Goal: Task Accomplishment & Management: Use online tool/utility

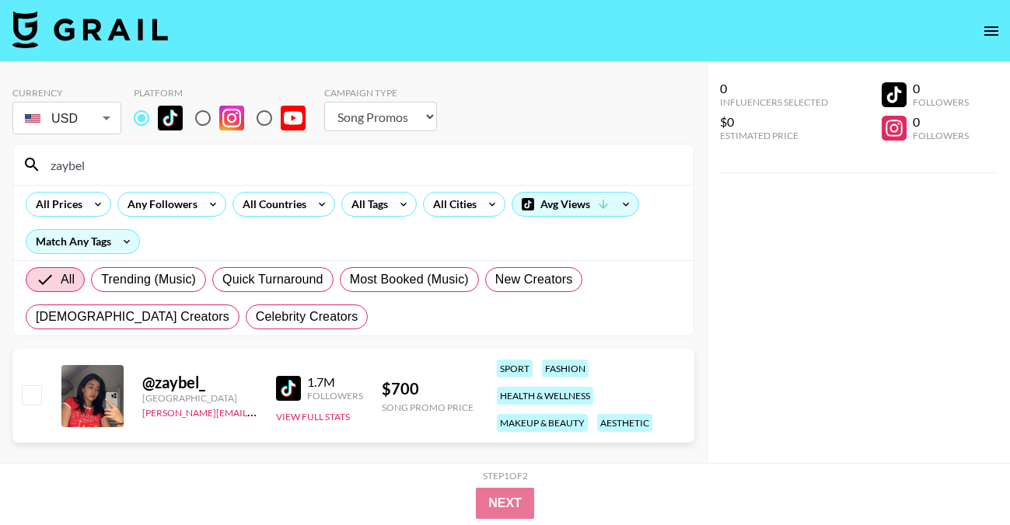
select select "Song"
click at [285, 210] on div "All Countries" at bounding box center [271, 204] width 76 height 23
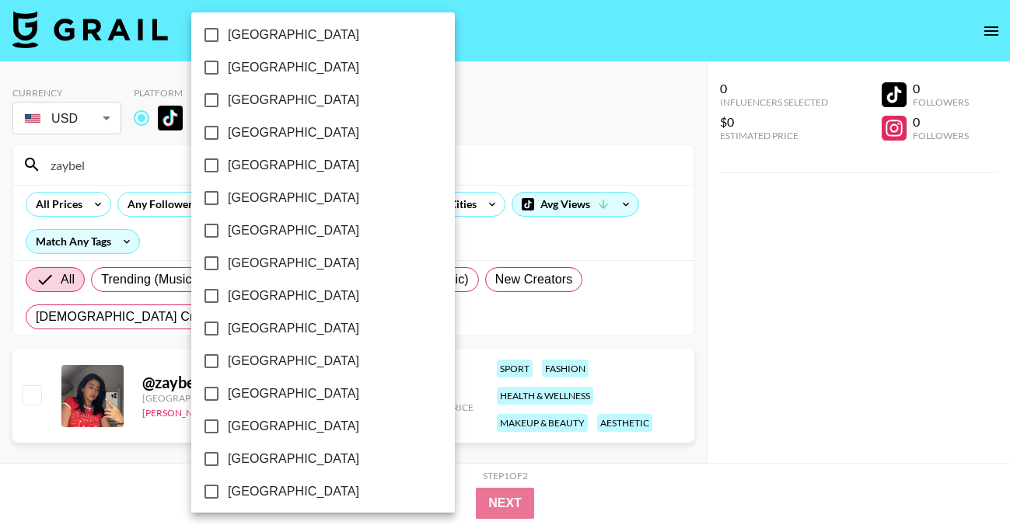
scroll to position [1287, 0]
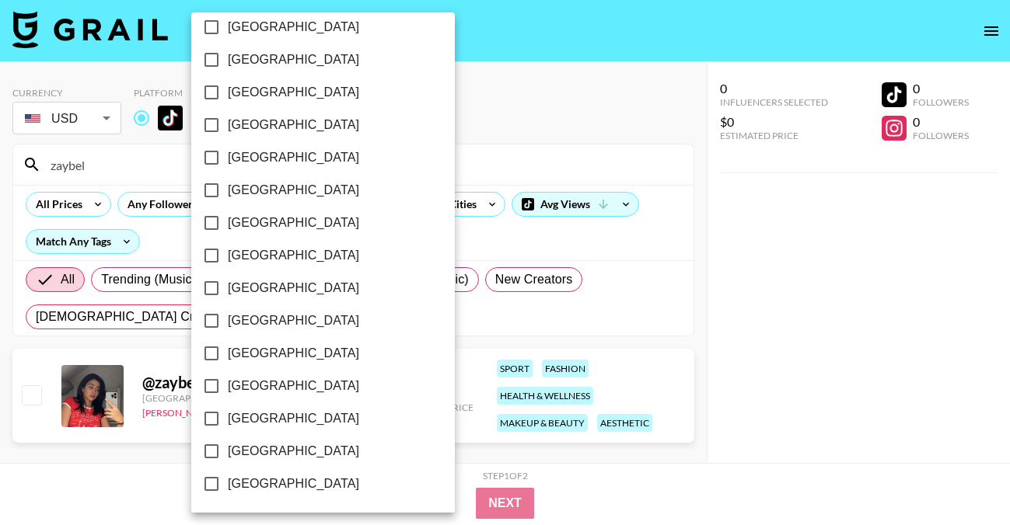
click at [270, 457] on span "[GEOGRAPHIC_DATA]" at bounding box center [293, 451] width 131 height 19
click at [228, 457] on input "[GEOGRAPHIC_DATA]" at bounding box center [211, 451] width 33 height 33
checkbox input "true"
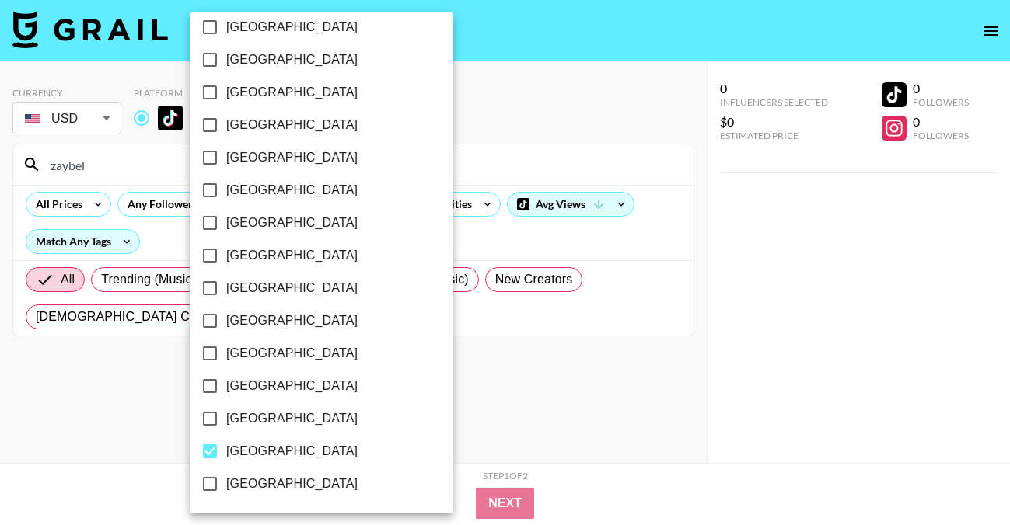
click at [493, 55] on div at bounding box center [505, 262] width 1010 height 525
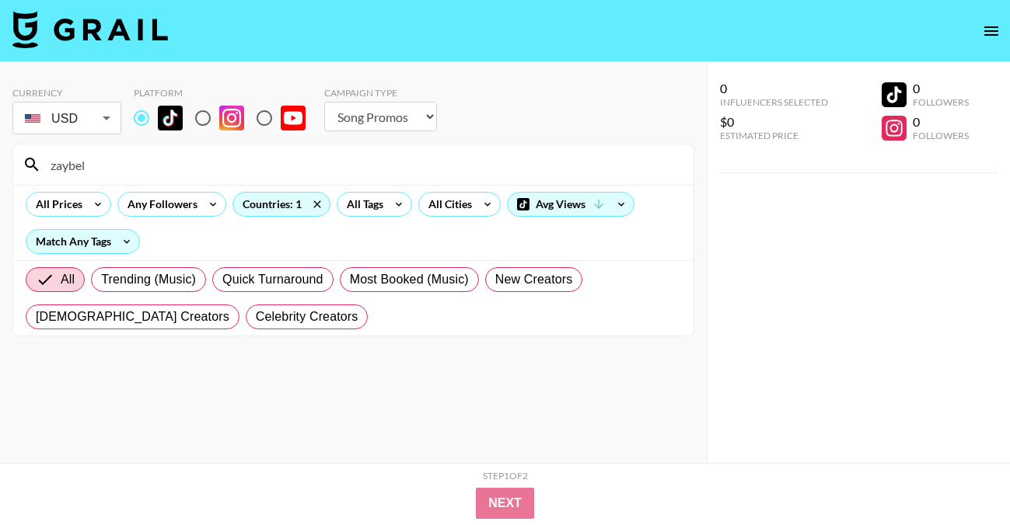
drag, startPoint x: 116, startPoint y: 176, endPoint x: -25, endPoint y: 145, distance: 144.3
click at [0, 145] on html "Currency USD USD ​ Platform Campaign Type Choose Type... Song Promos Brand Prom…" at bounding box center [505, 294] width 1010 height 588
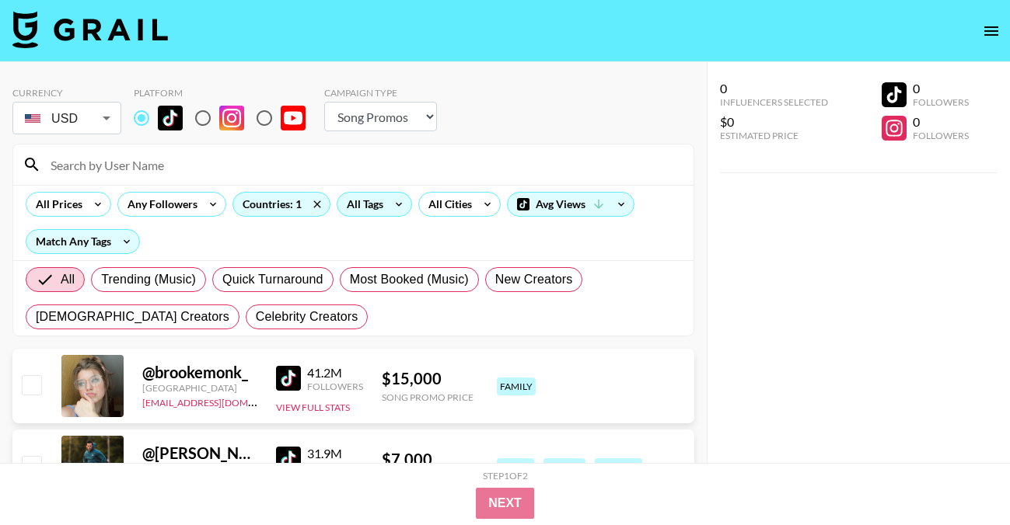
click at [372, 208] on div "All Tags" at bounding box center [361, 204] width 49 height 23
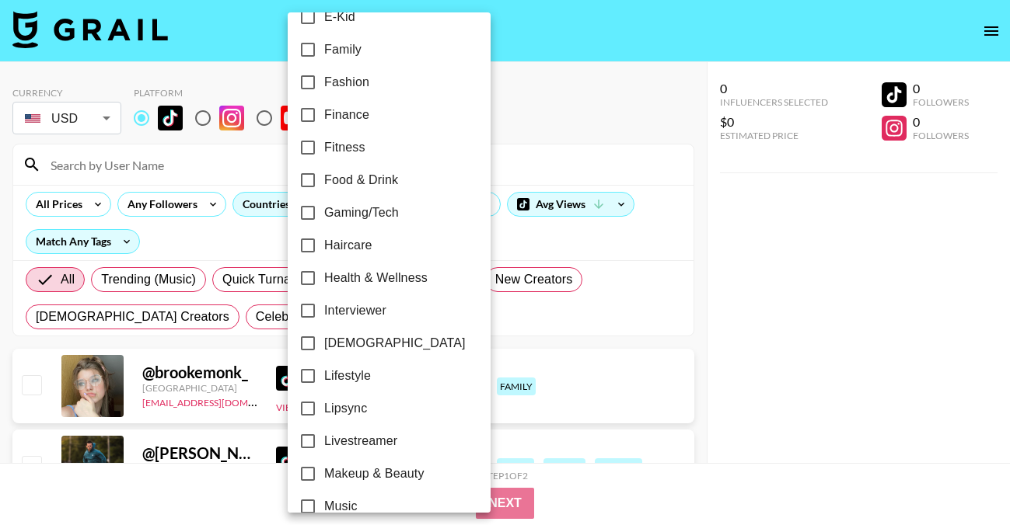
scroll to position [961, 0]
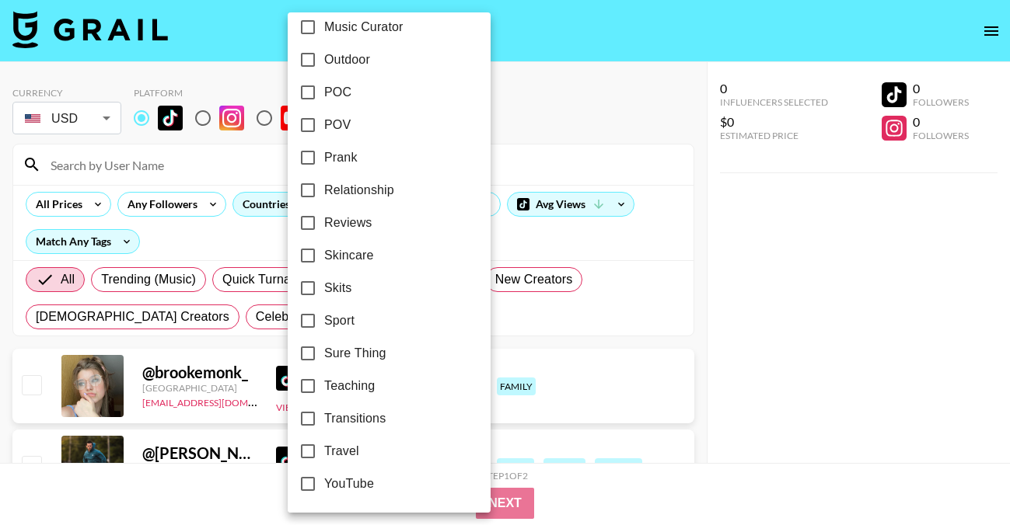
click at [341, 448] on span "Travel" at bounding box center [341, 451] width 35 height 19
click at [324, 448] on input "Travel" at bounding box center [307, 451] width 33 height 33
checkbox input "true"
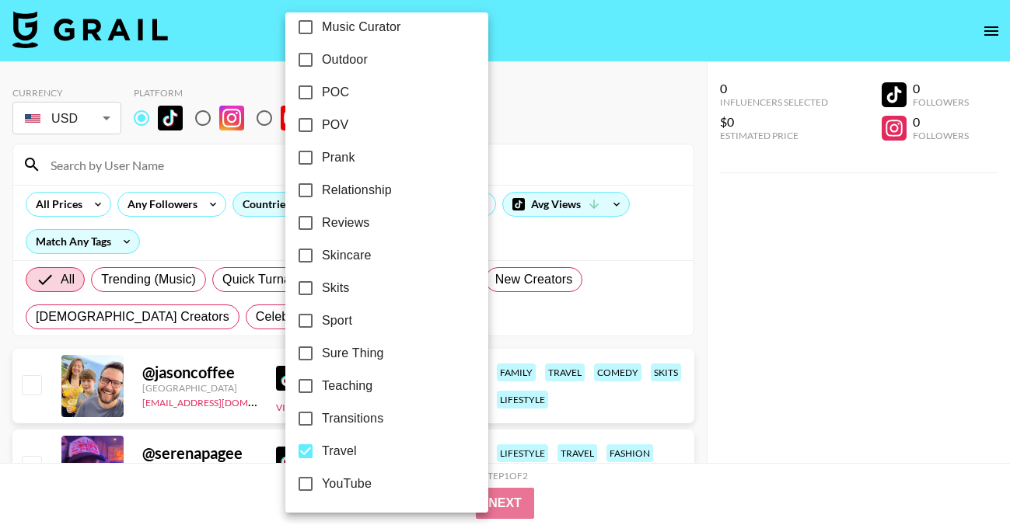
click at [525, 96] on div at bounding box center [505, 262] width 1010 height 525
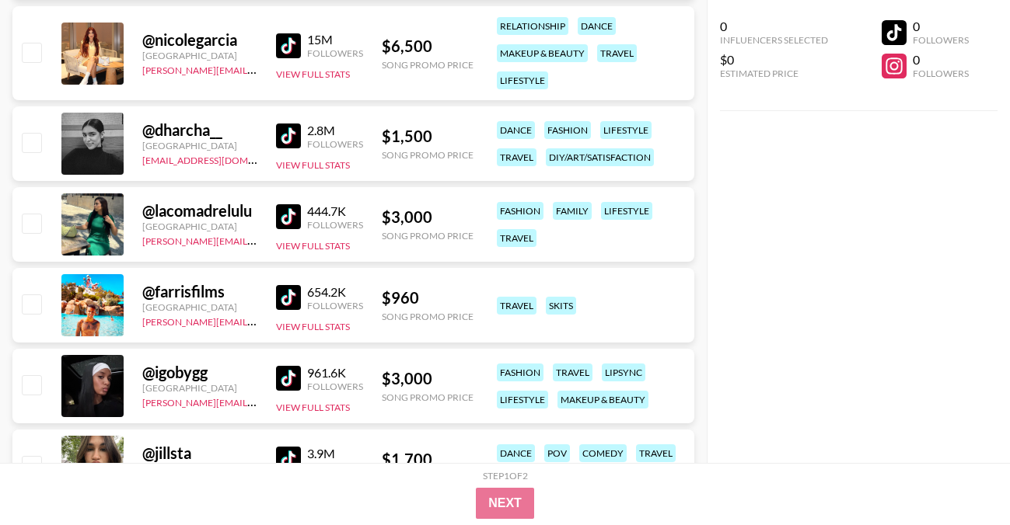
scroll to position [749, 0]
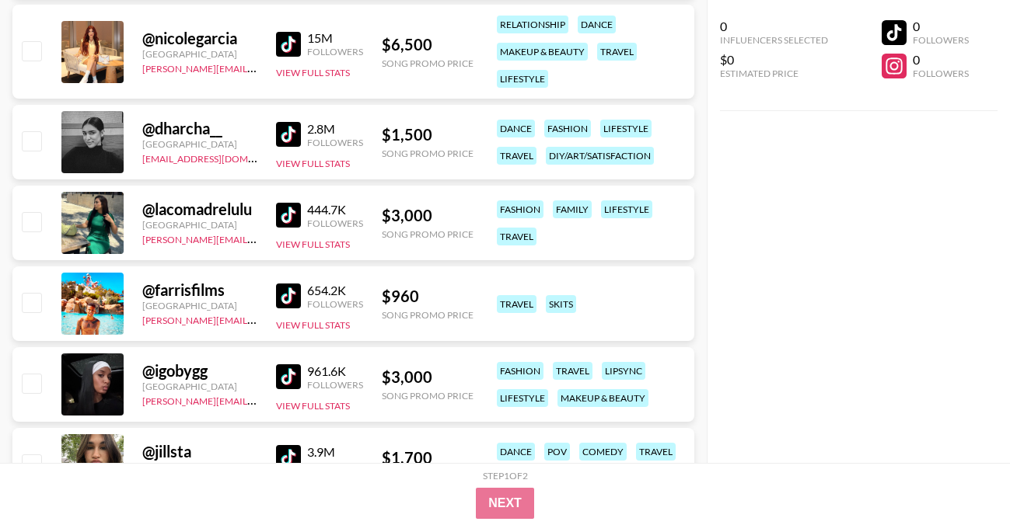
click at [292, 291] on img at bounding box center [288, 296] width 25 height 25
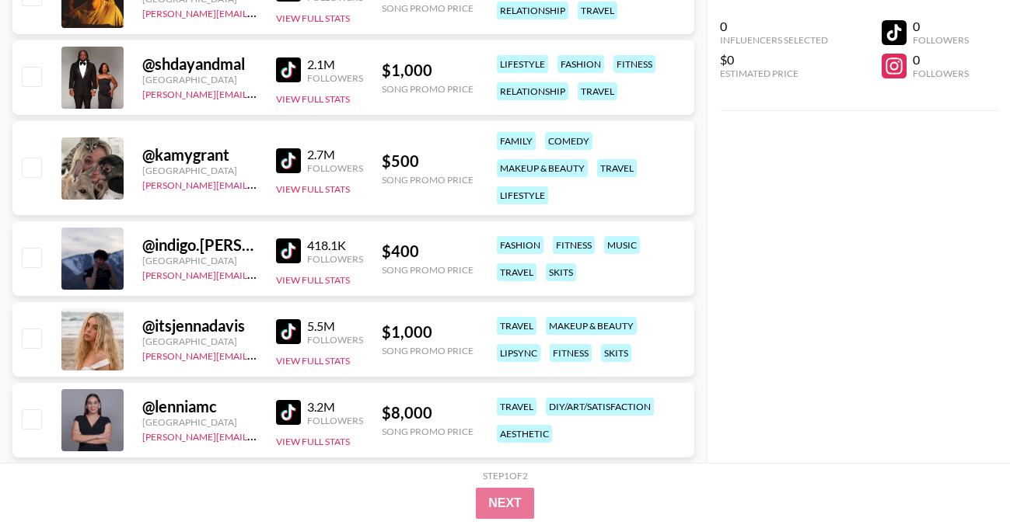
scroll to position [2053, 0]
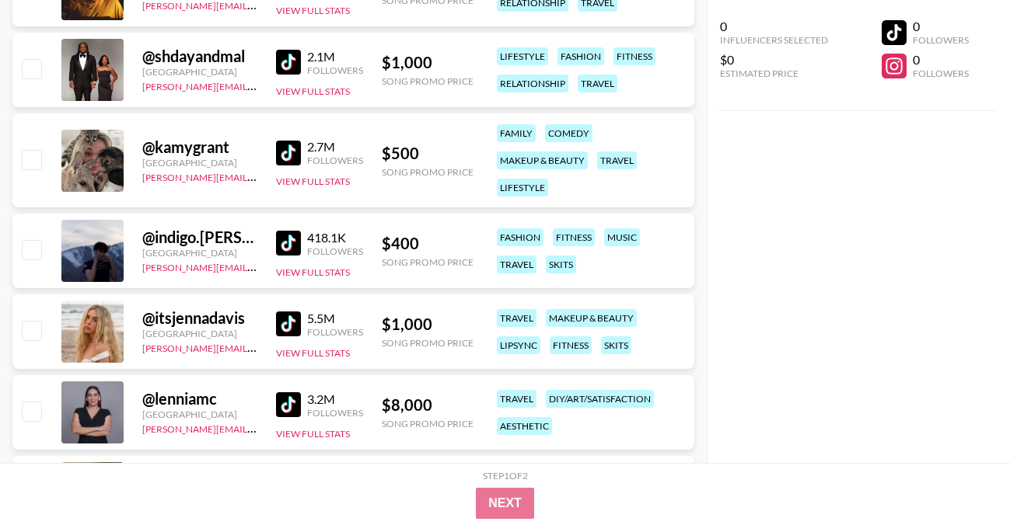
click at [279, 242] on img at bounding box center [288, 243] width 25 height 25
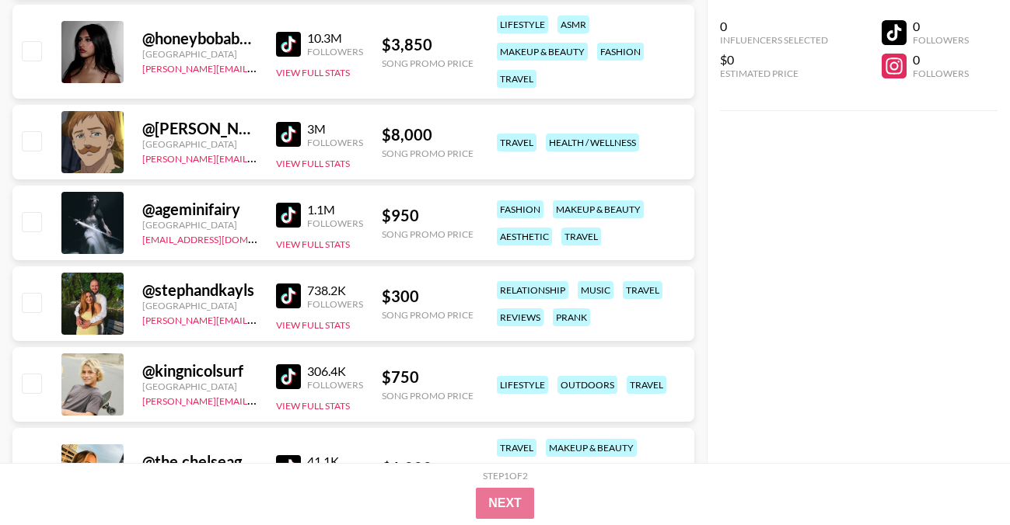
scroll to position [2991, 0]
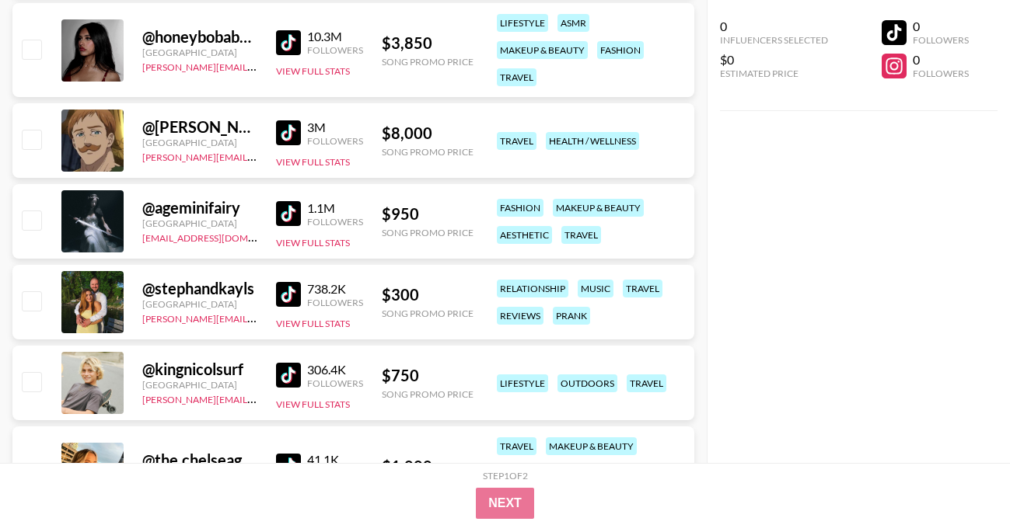
click at [290, 292] on img at bounding box center [288, 294] width 25 height 25
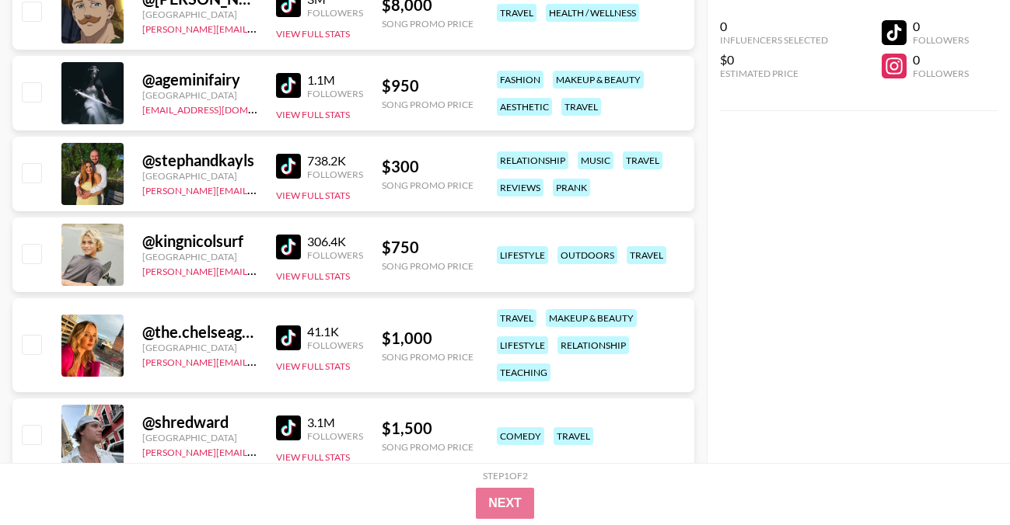
scroll to position [3122, 0]
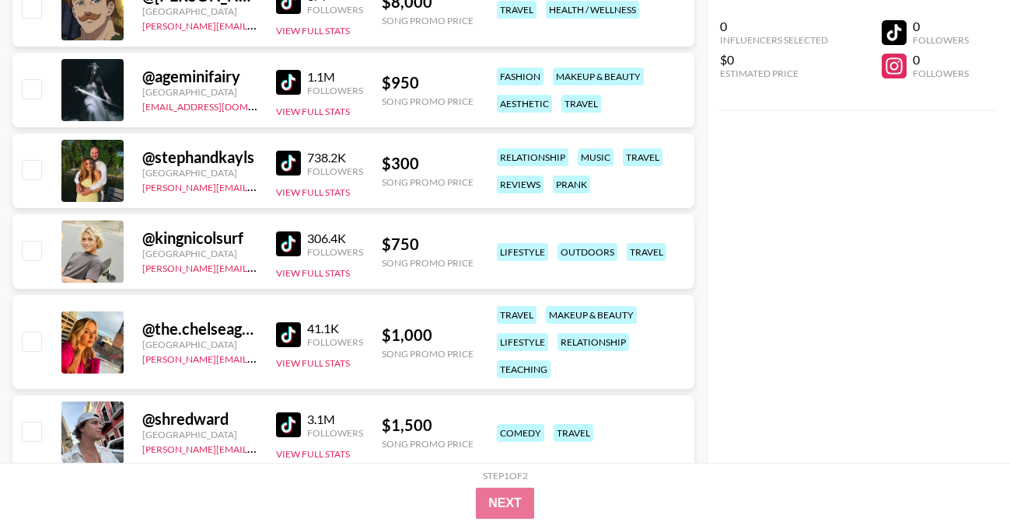
click at [288, 239] on img at bounding box center [288, 244] width 25 height 25
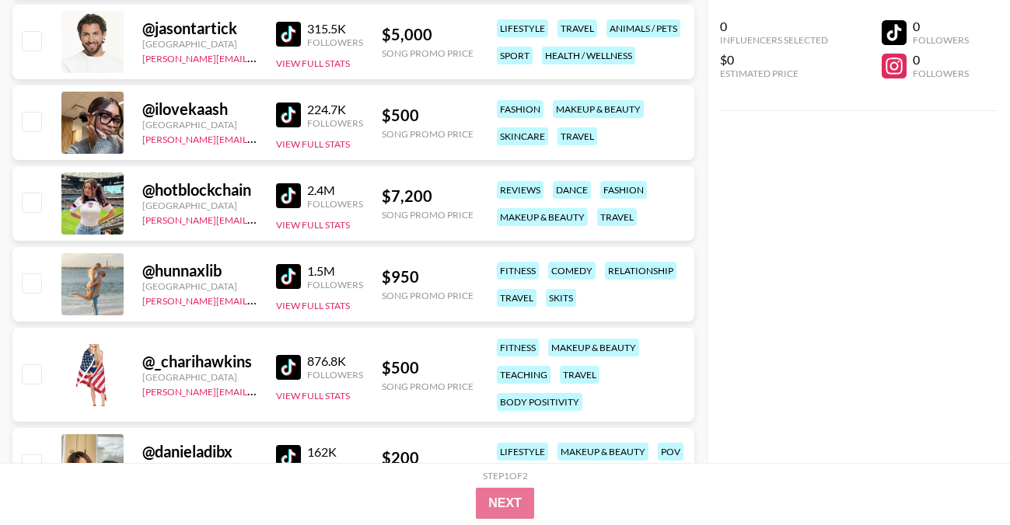
scroll to position [3759, 0]
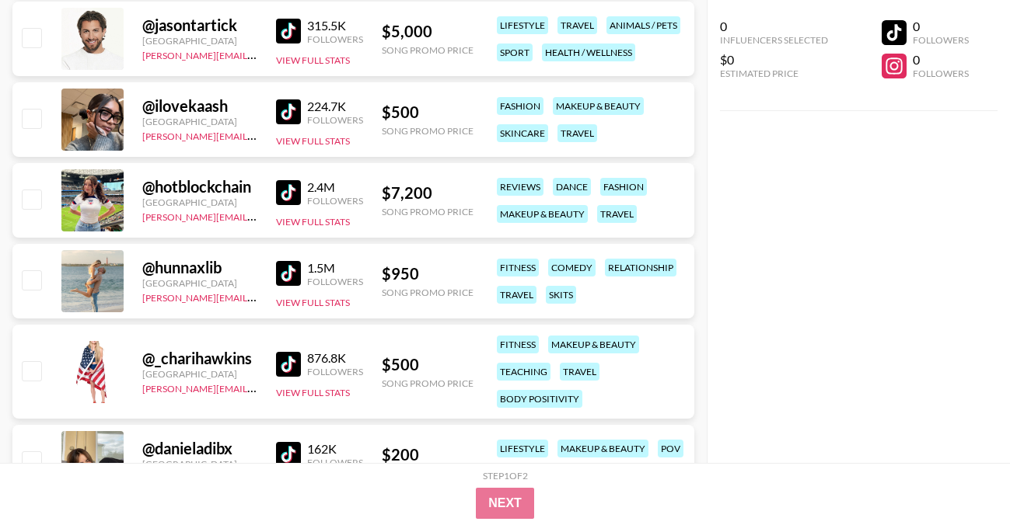
click at [286, 273] on img at bounding box center [288, 273] width 25 height 25
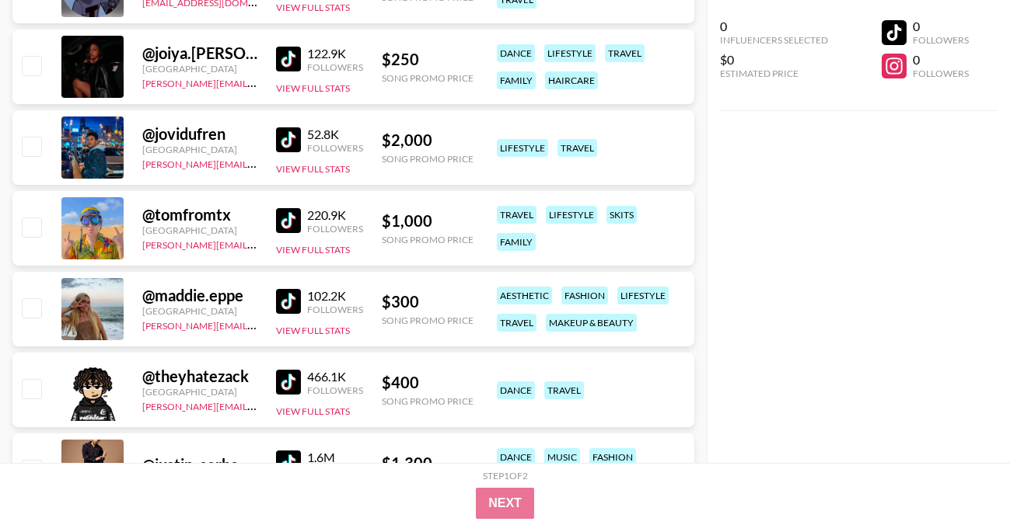
scroll to position [5773, 0]
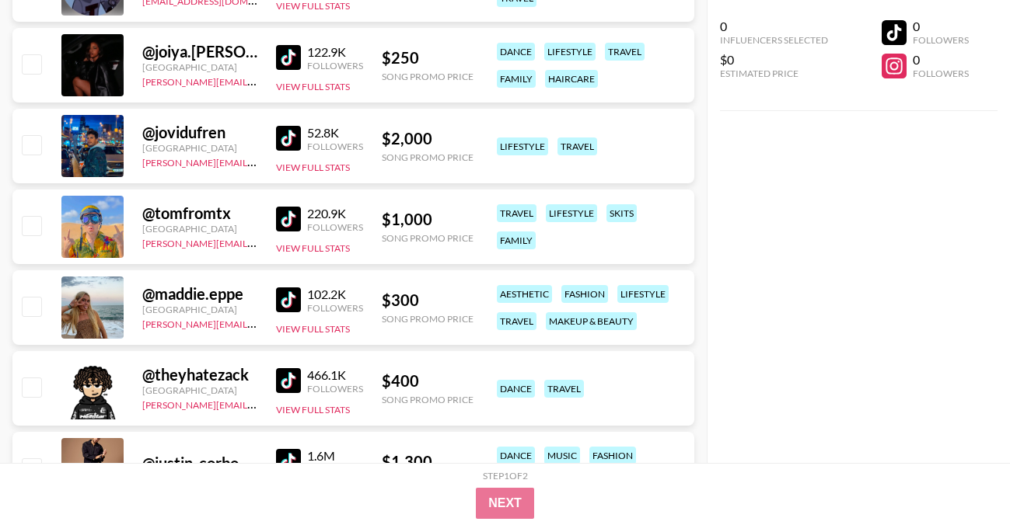
click at [288, 298] on img at bounding box center [288, 300] width 25 height 25
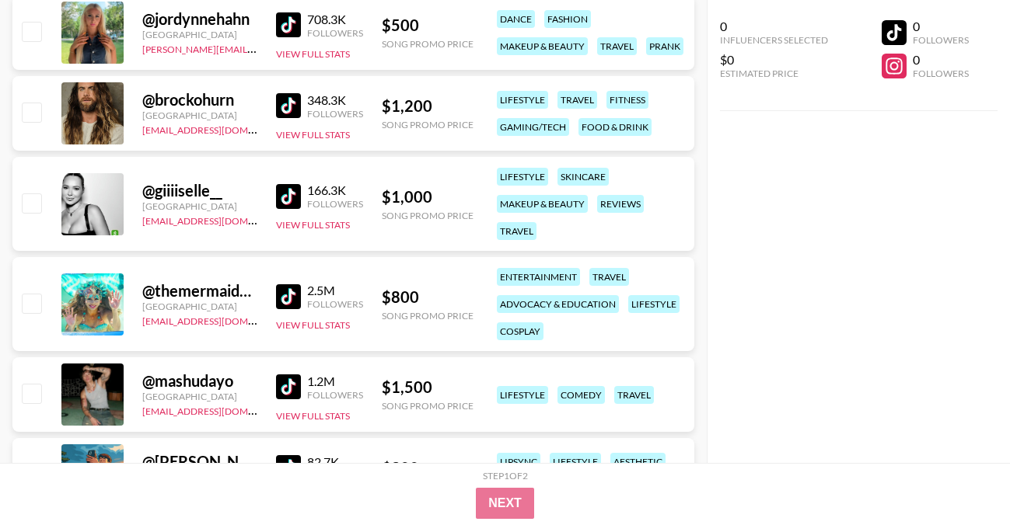
scroll to position [6373, 0]
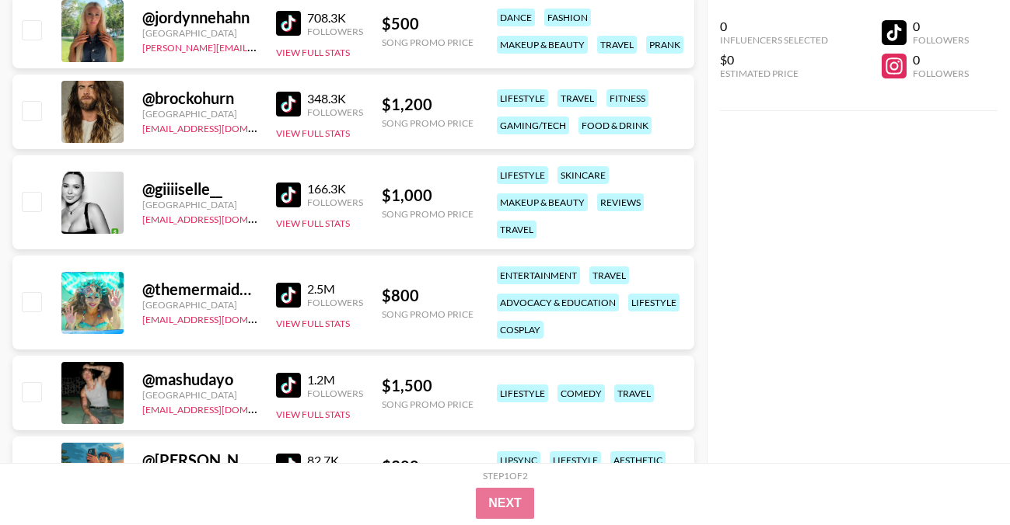
click at [289, 291] on img at bounding box center [288, 295] width 25 height 25
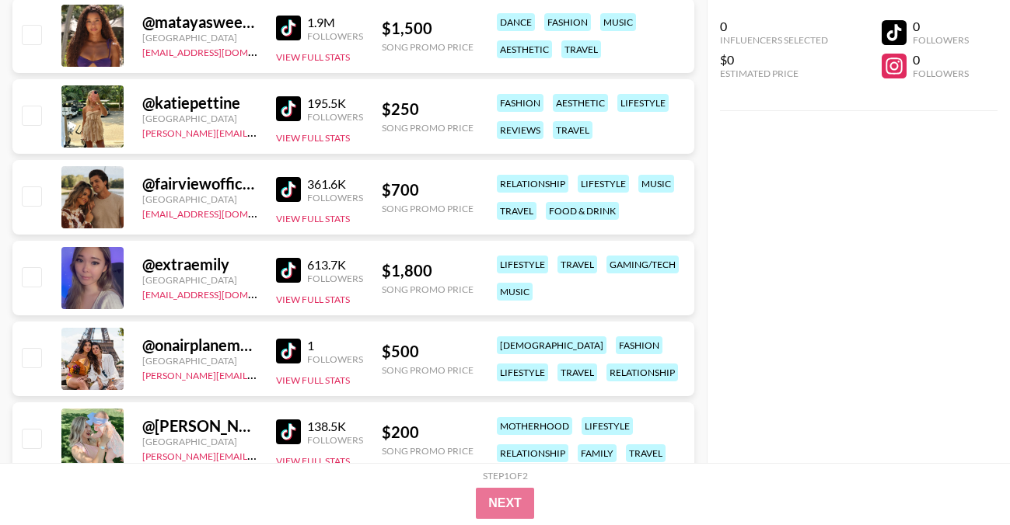
scroll to position [7398, 0]
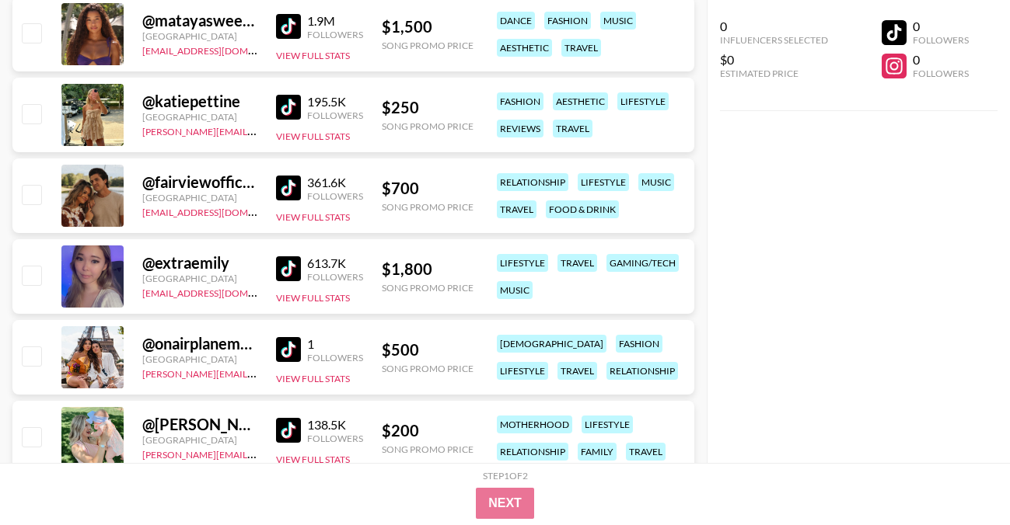
click at [297, 183] on img at bounding box center [288, 188] width 25 height 25
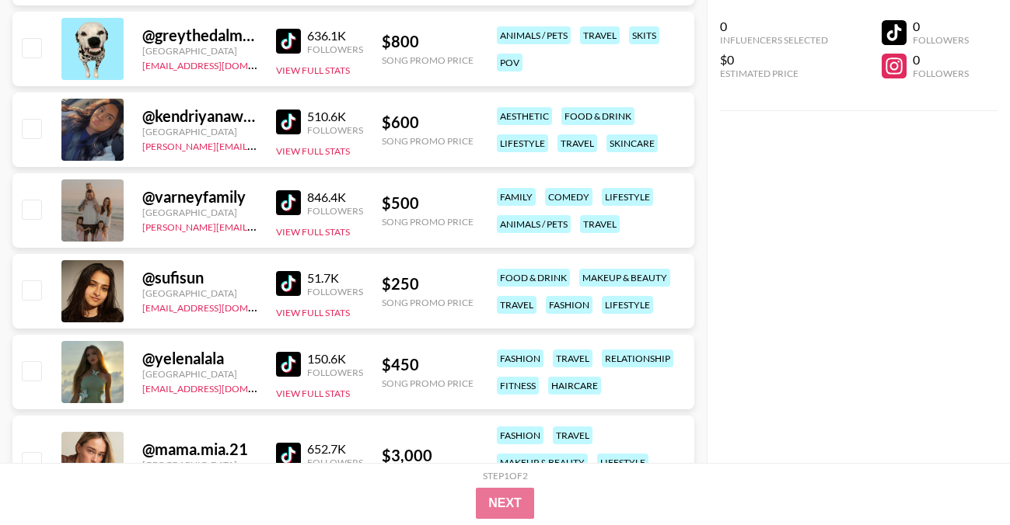
scroll to position [7871, 0]
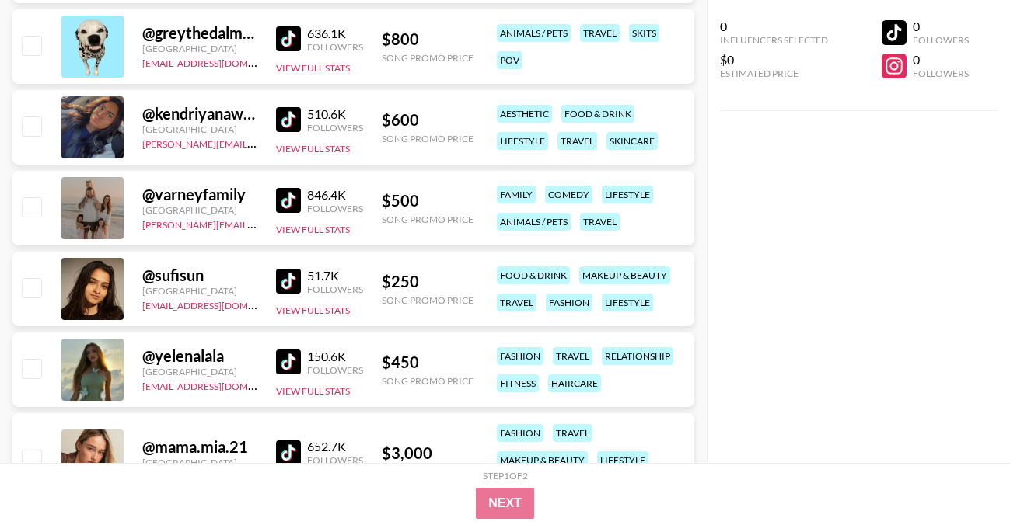
click at [281, 194] on img at bounding box center [288, 200] width 25 height 25
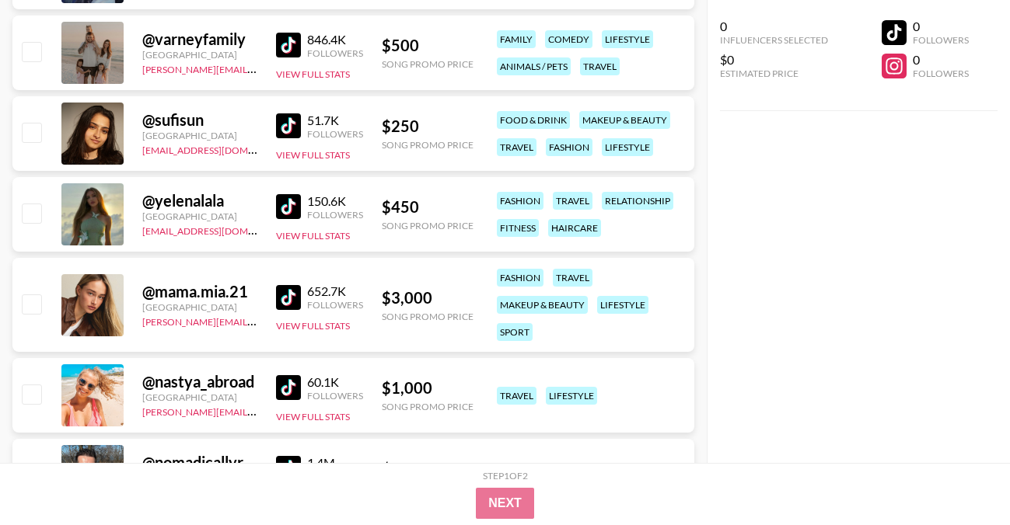
scroll to position [8029, 0]
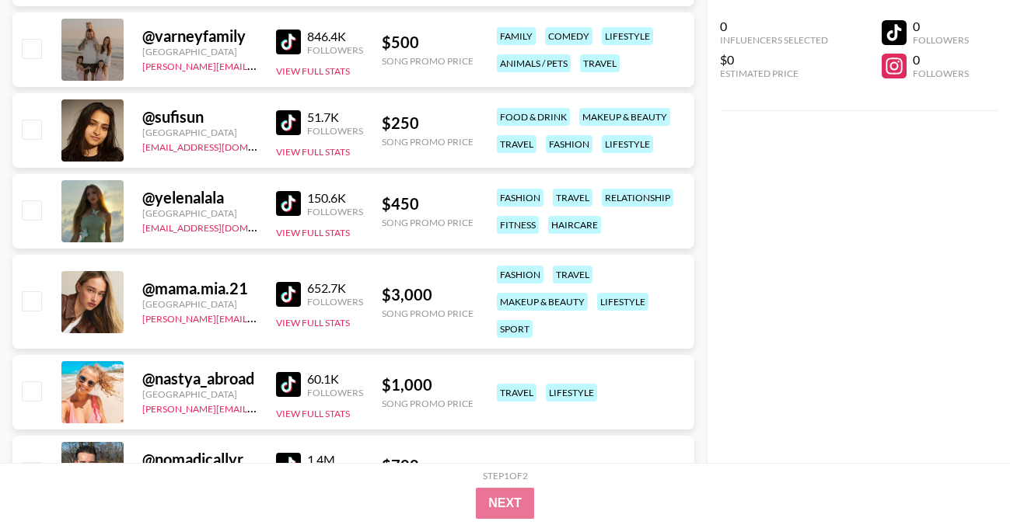
click at [291, 202] on img at bounding box center [288, 203] width 25 height 25
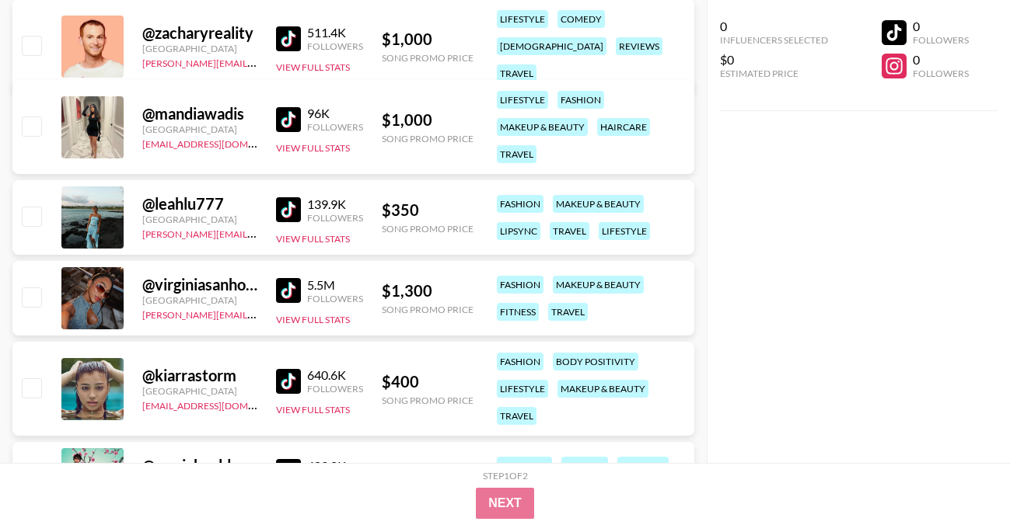
scroll to position [9134, 0]
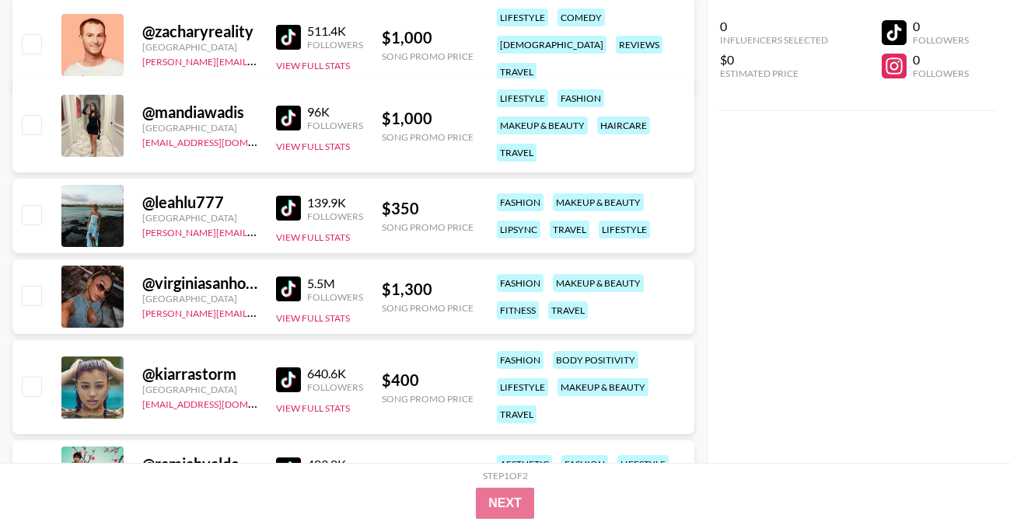
click at [279, 201] on img at bounding box center [288, 208] width 25 height 25
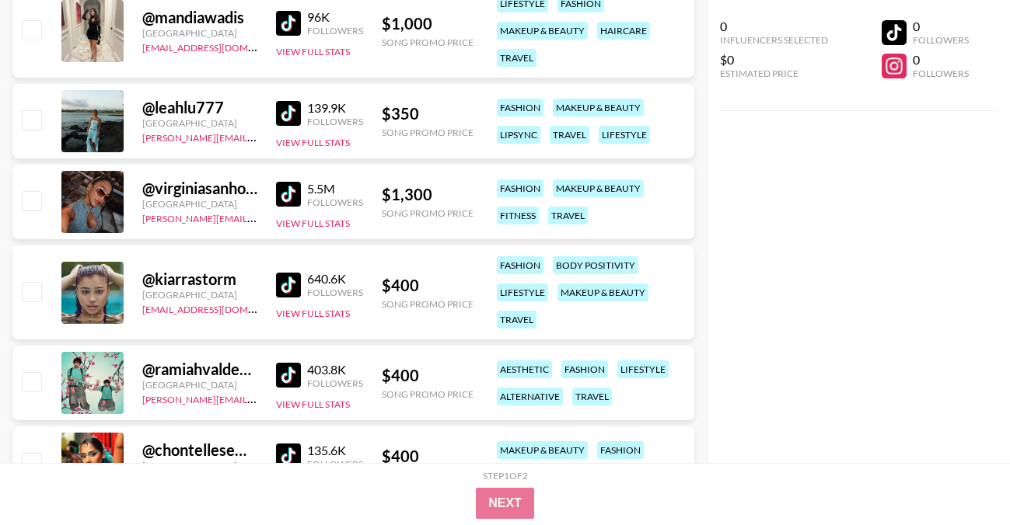
scroll to position [9234, 0]
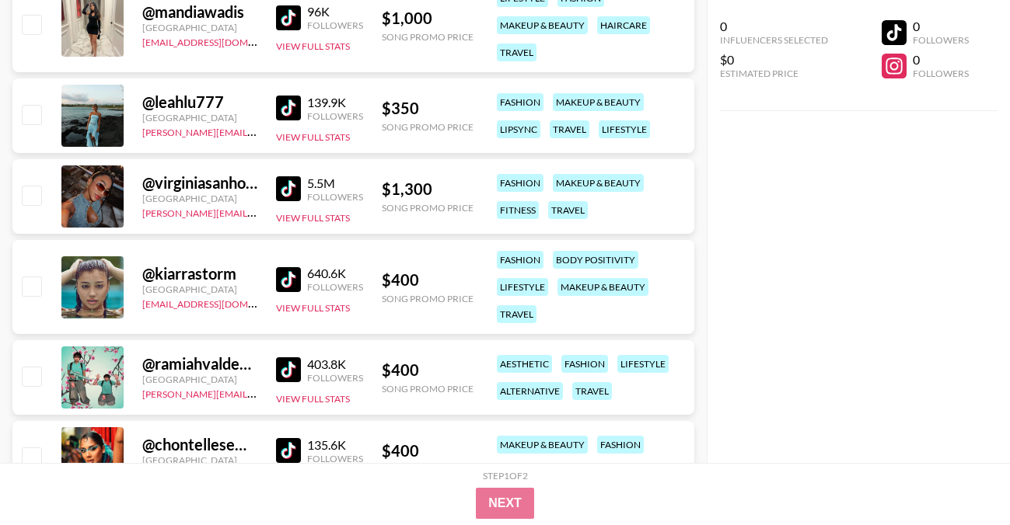
click at [292, 272] on img at bounding box center [288, 279] width 25 height 25
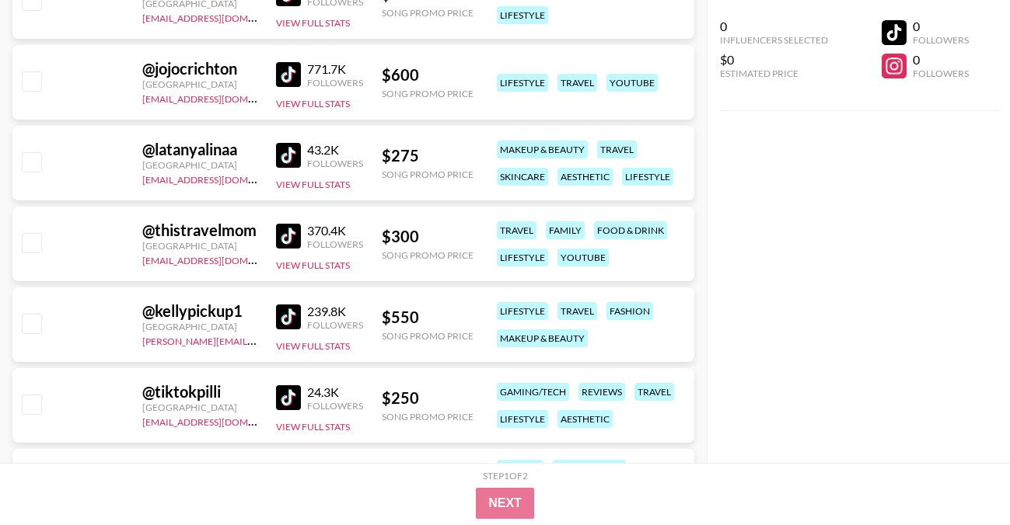
scroll to position [12601, 0]
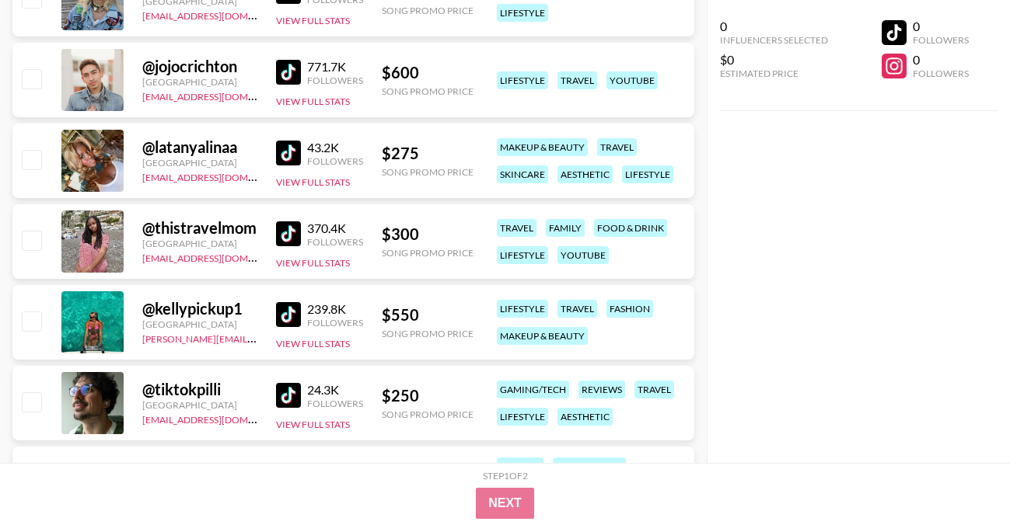
click at [281, 319] on img at bounding box center [288, 314] width 25 height 25
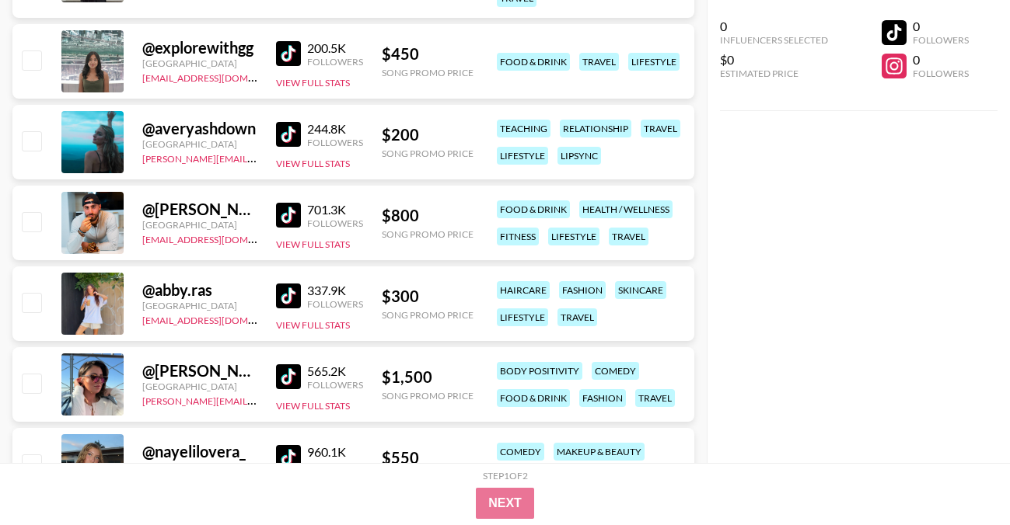
scroll to position [13125, 0]
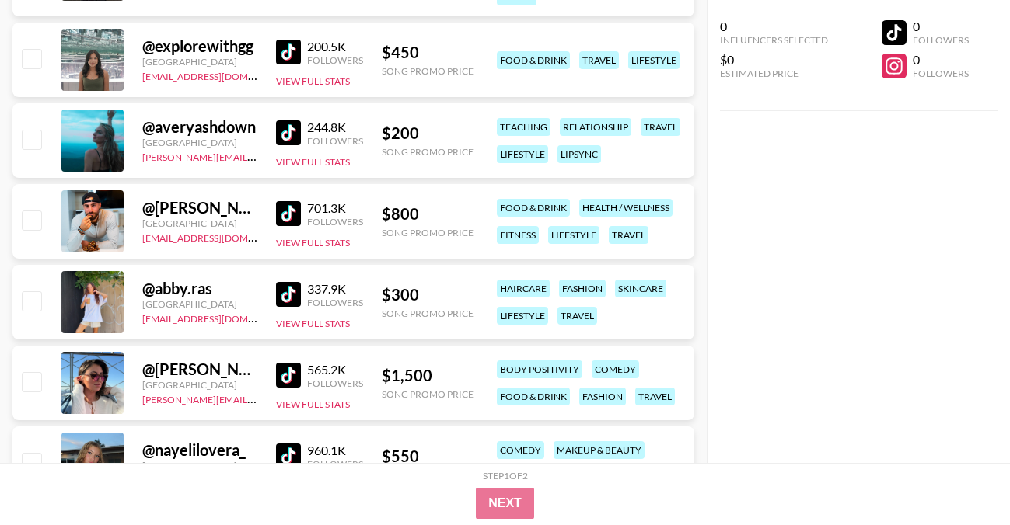
click at [283, 291] on img at bounding box center [288, 294] width 25 height 25
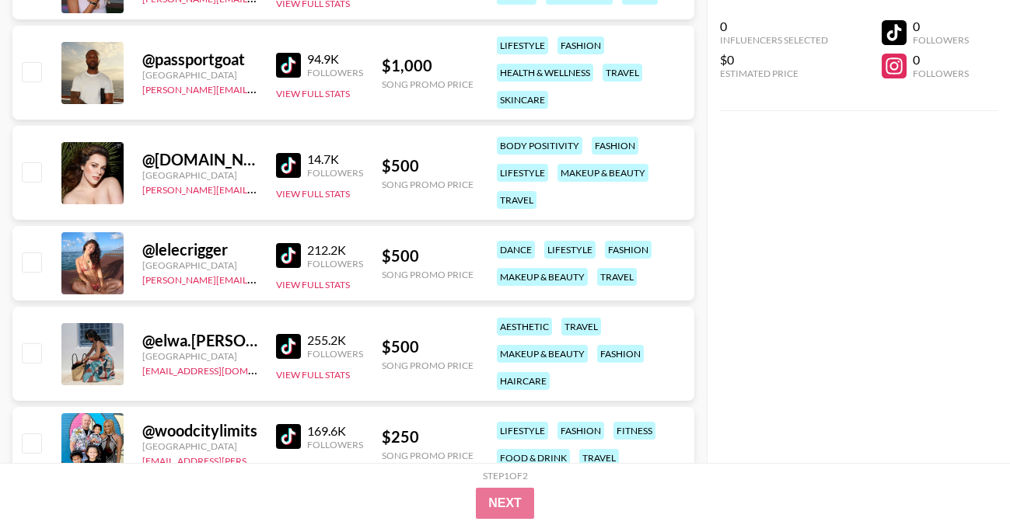
scroll to position [13609, 0]
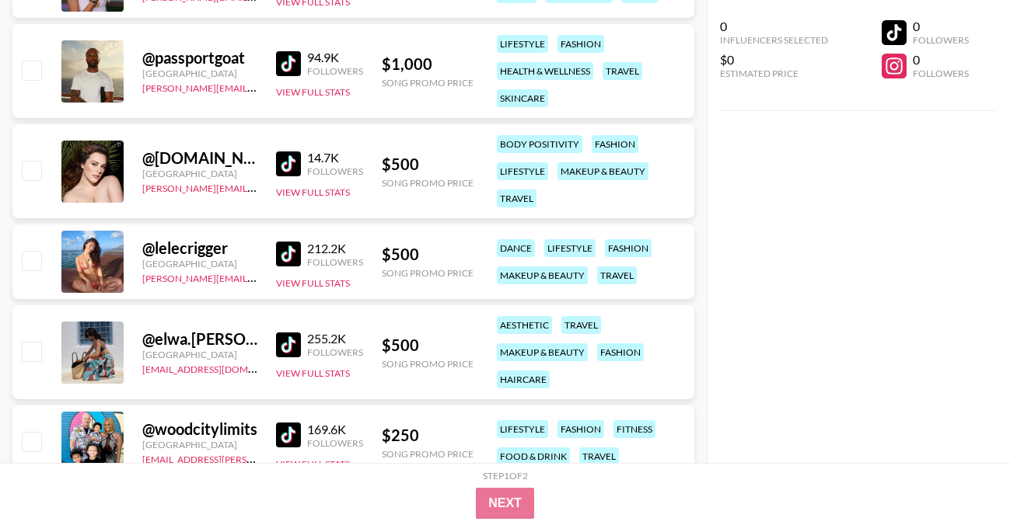
click at [283, 254] on img at bounding box center [288, 254] width 25 height 25
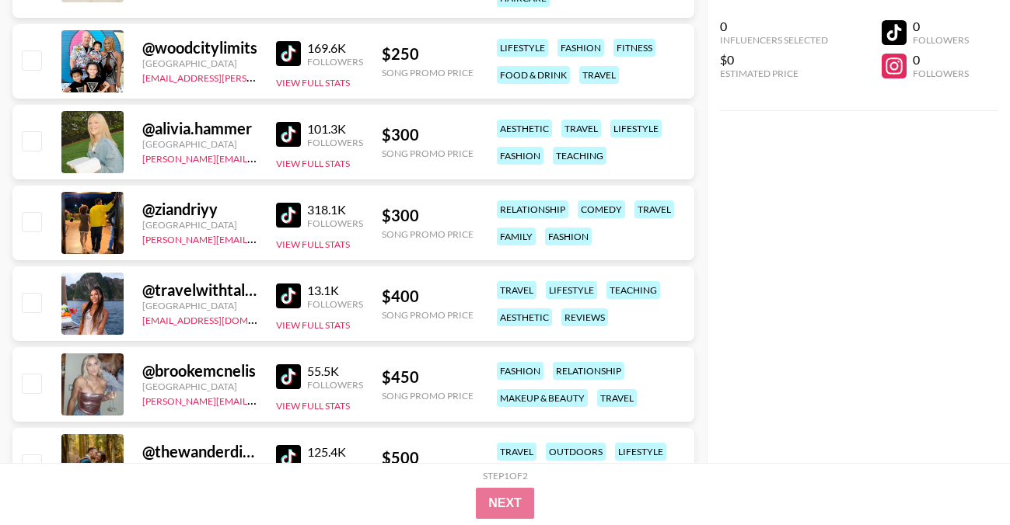
scroll to position [13994, 0]
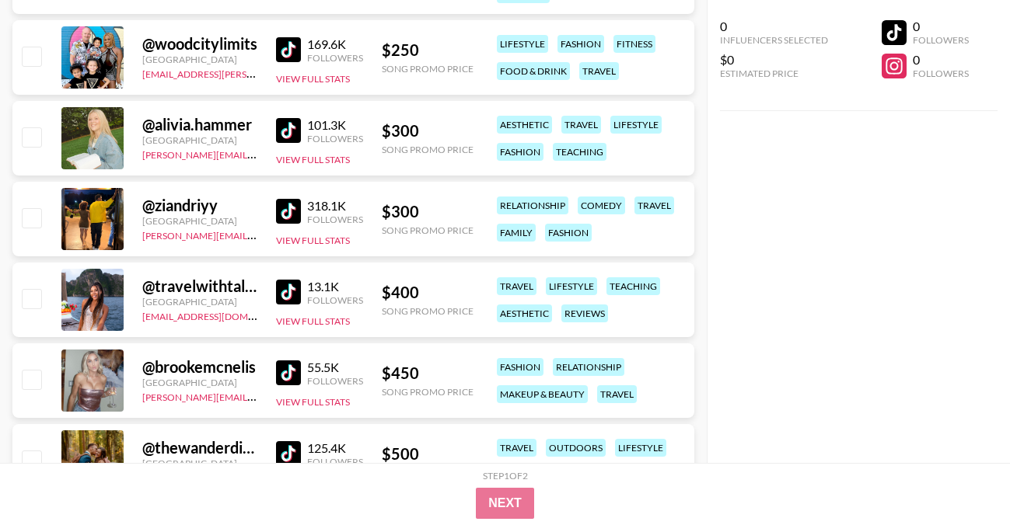
click at [297, 285] on img at bounding box center [288, 292] width 25 height 25
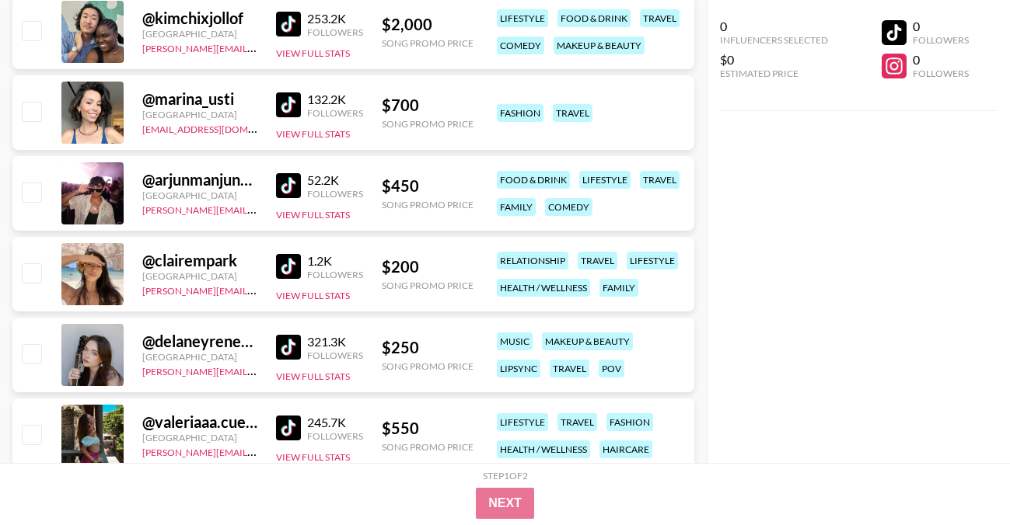
scroll to position [17034, 0]
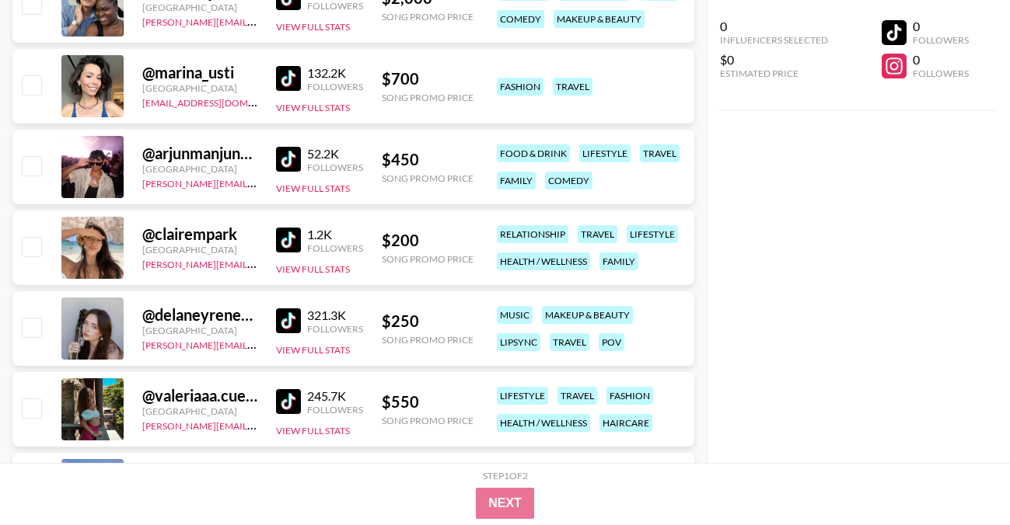
click at [291, 237] on img at bounding box center [288, 240] width 25 height 25
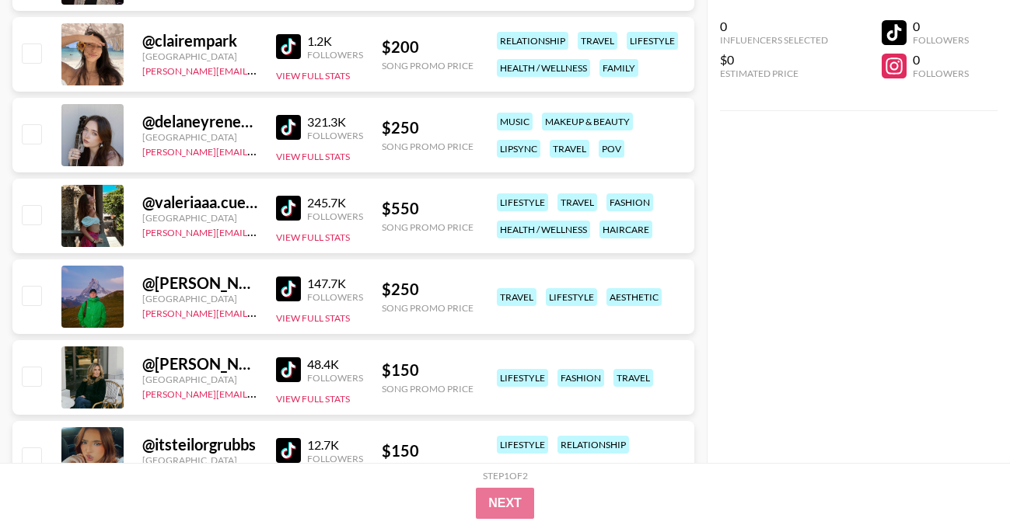
scroll to position [17229, 0]
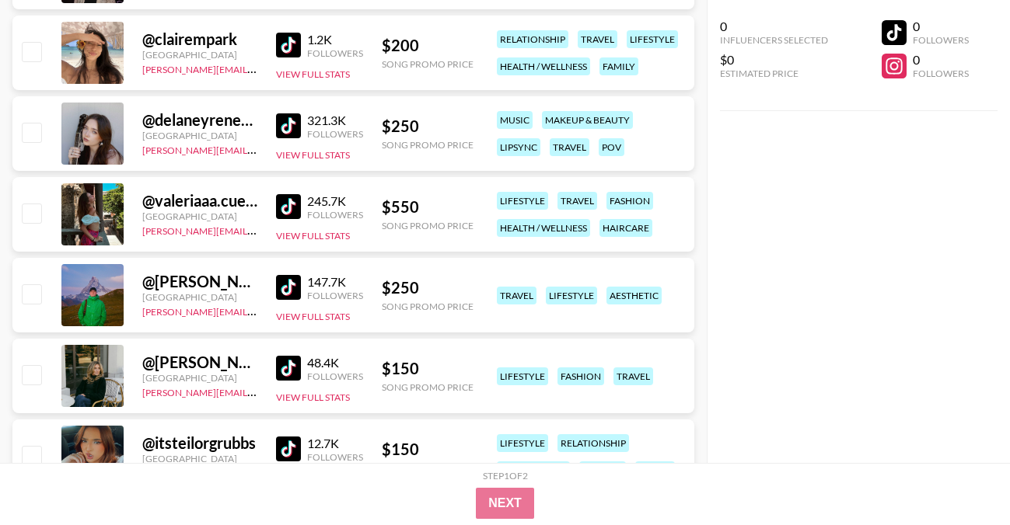
click at [277, 208] on img at bounding box center [288, 206] width 25 height 25
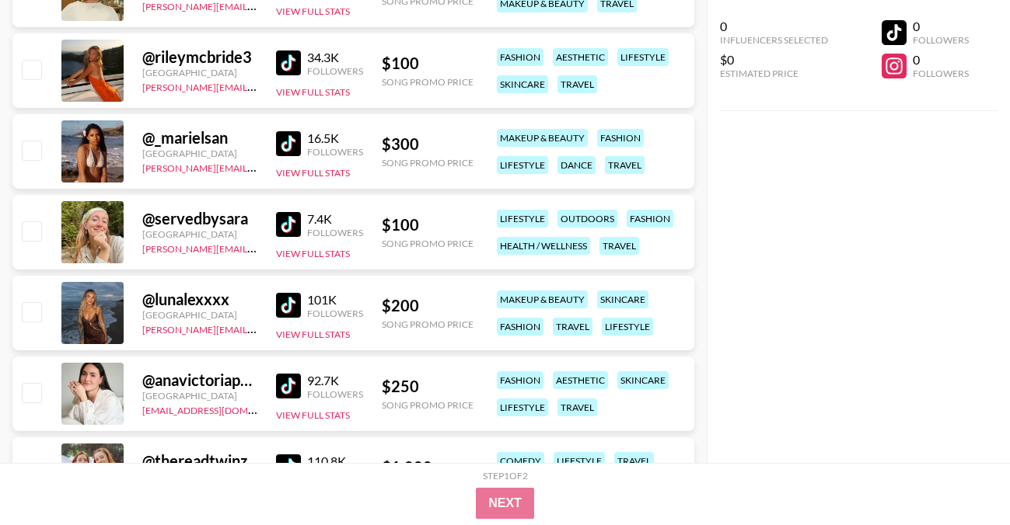
scroll to position [17848, 0]
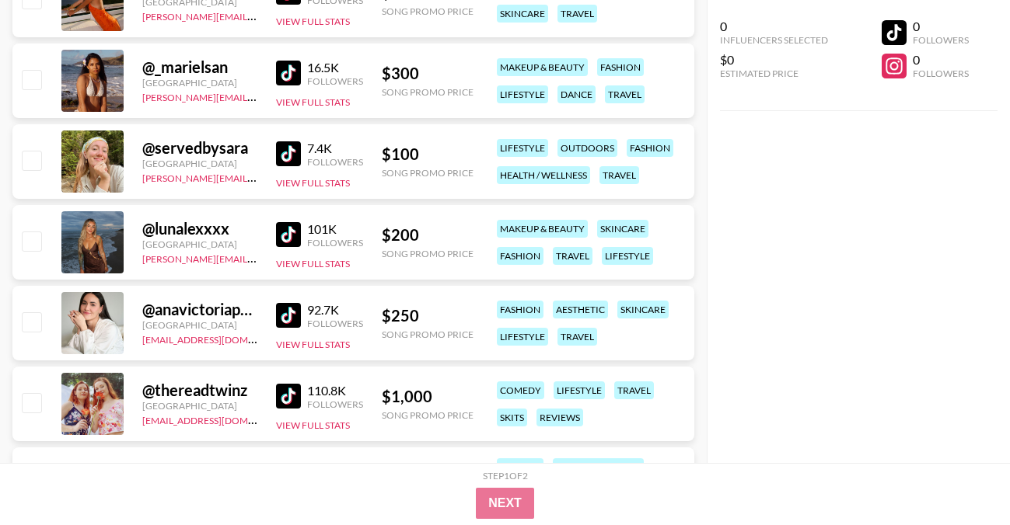
click at [291, 234] on img at bounding box center [288, 234] width 25 height 25
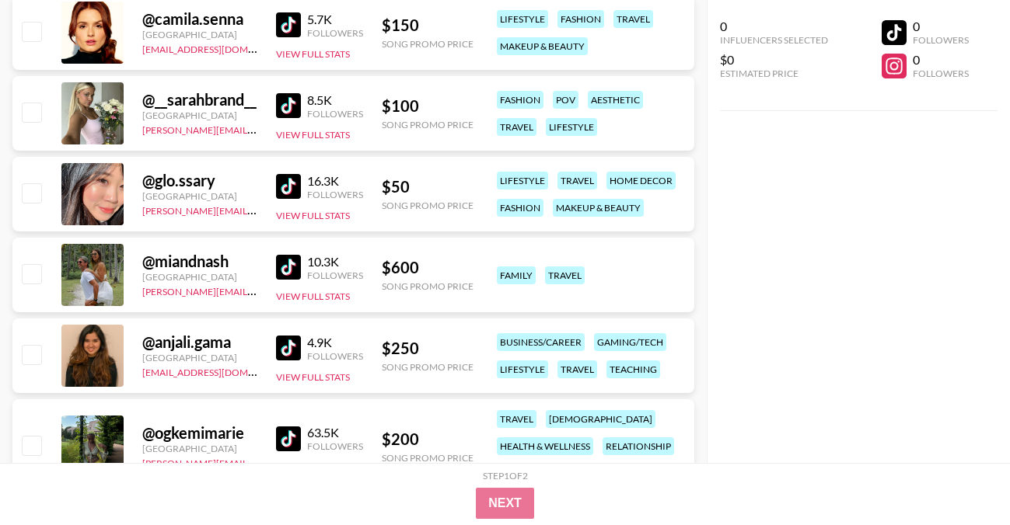
scroll to position [18404, 0]
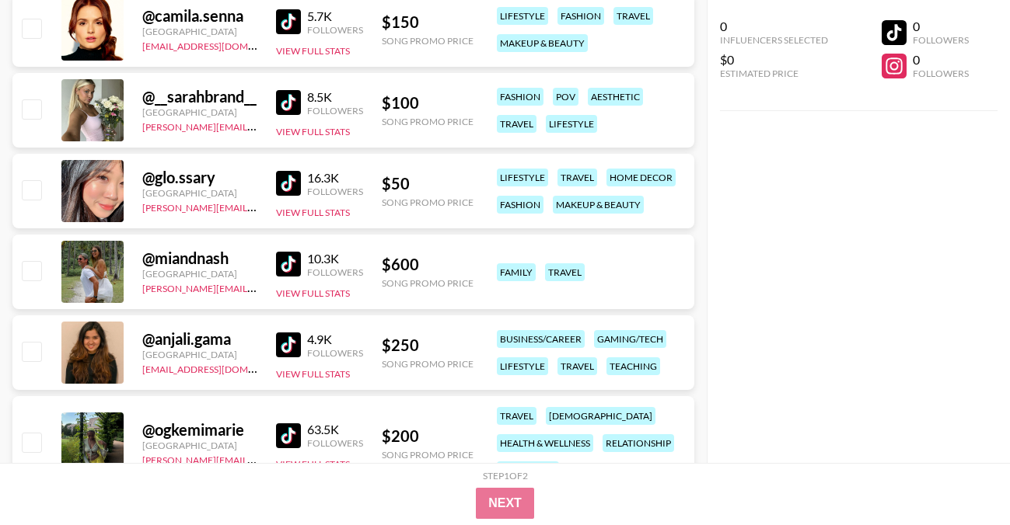
click at [292, 257] on img at bounding box center [288, 264] width 25 height 25
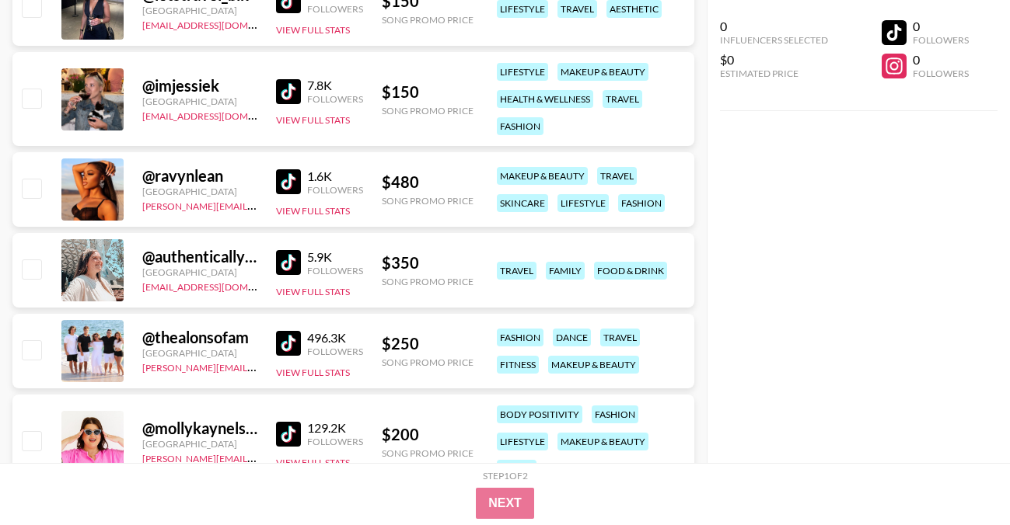
scroll to position [19990, 0]
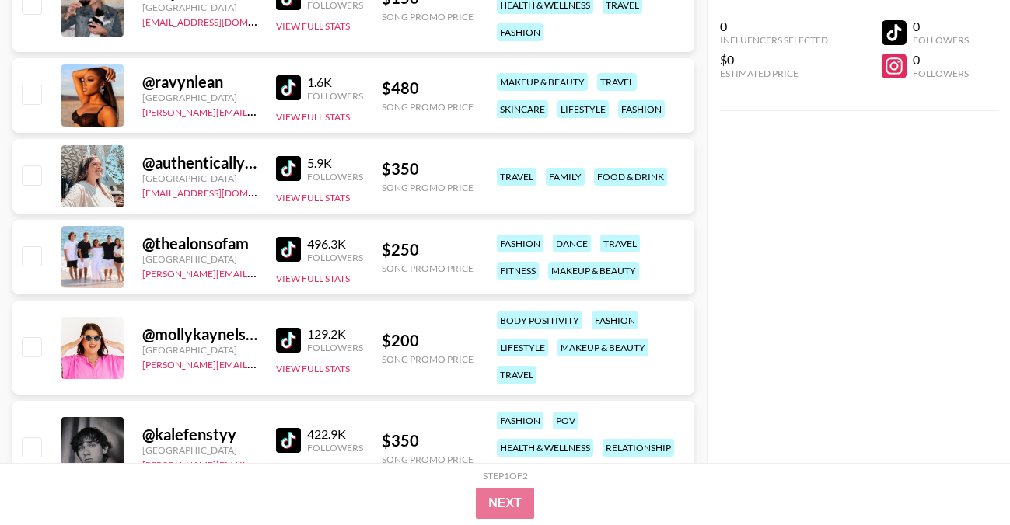
click at [277, 250] on img at bounding box center [288, 249] width 25 height 25
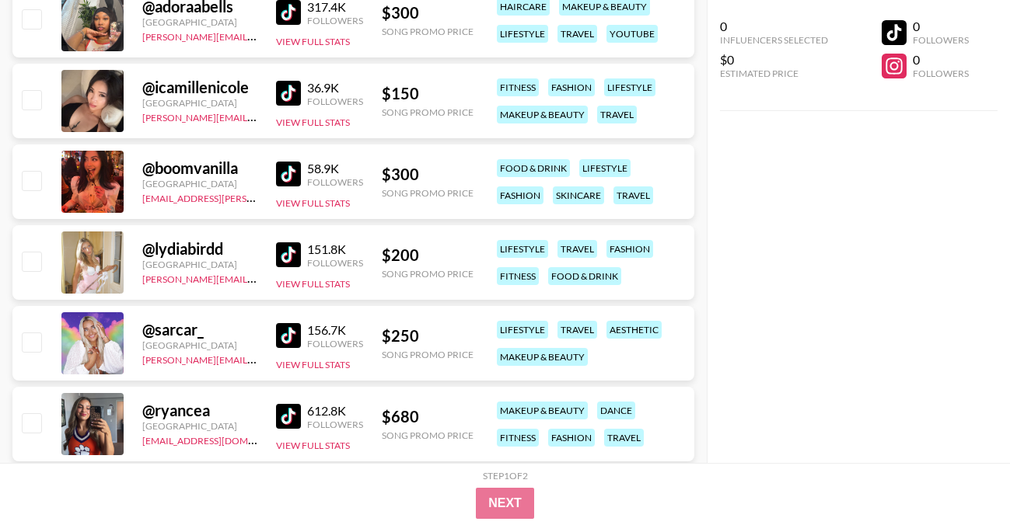
scroll to position [13675, 0]
